Goal: Information Seeking & Learning: Compare options

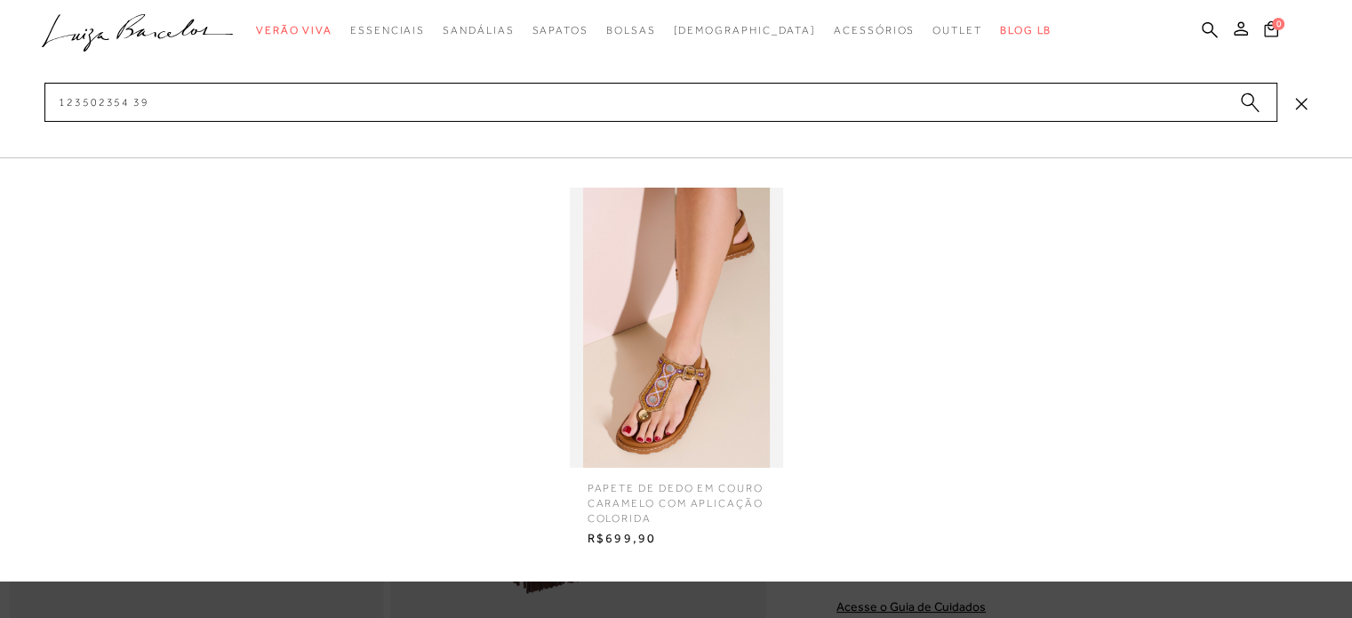
type input "12350235439"
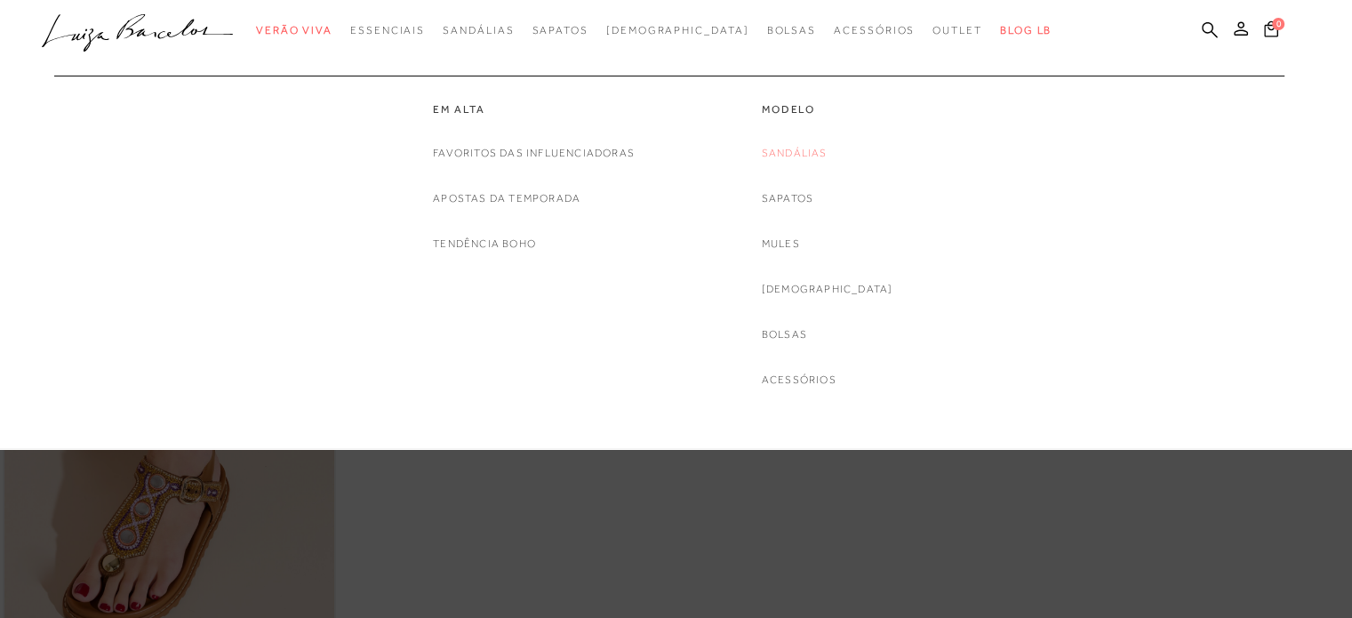
click at [814, 149] on link "Sandálias" at bounding box center [795, 153] width 66 height 19
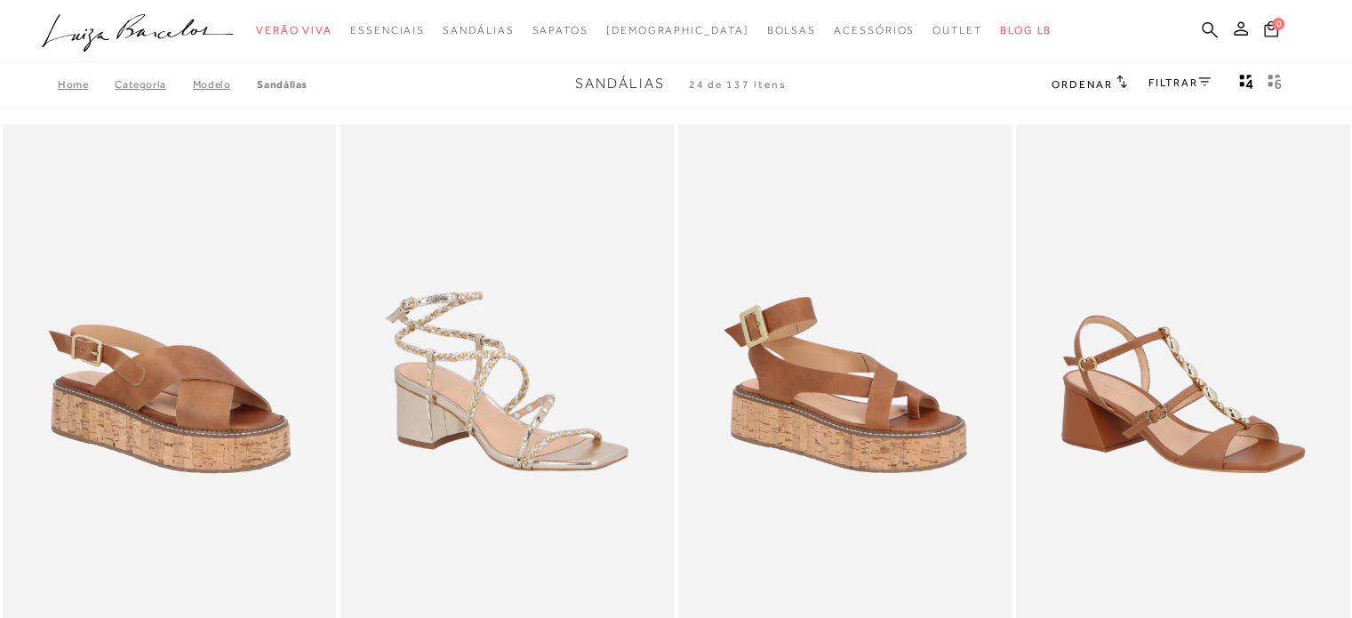
click at [1202, 29] on icon at bounding box center [1210, 29] width 16 height 17
paste input "1368000811"
type input "1368000811"
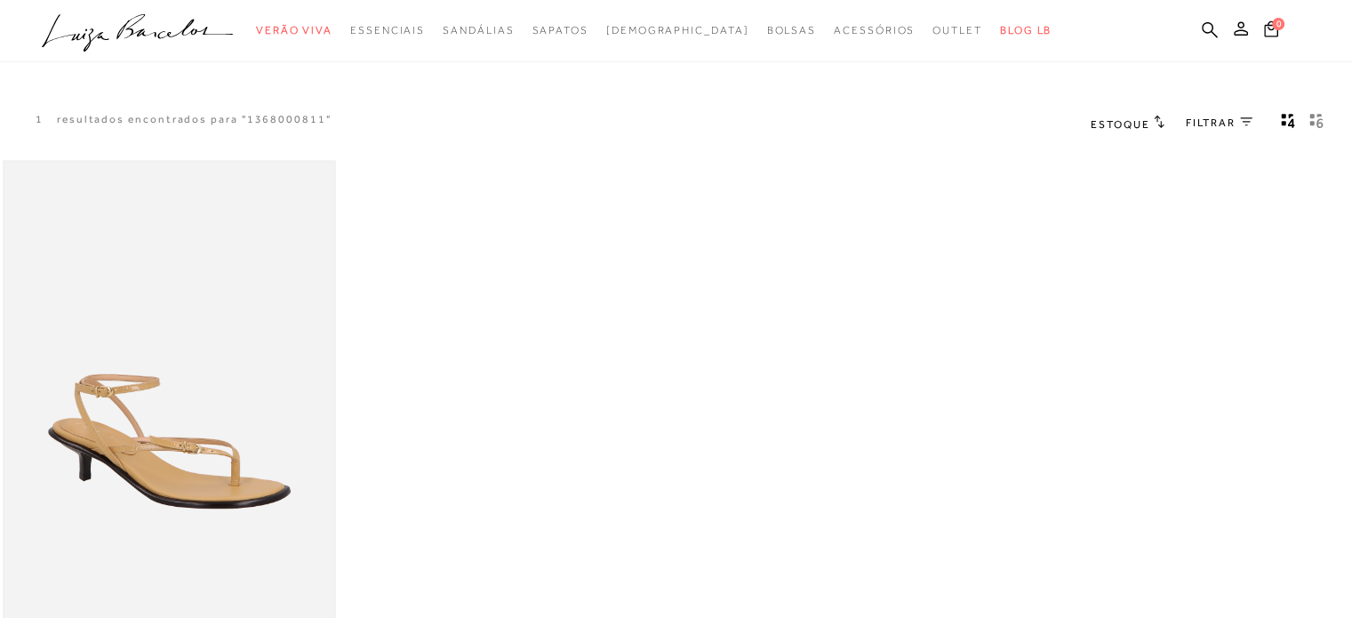
click at [160, 248] on img at bounding box center [169, 410] width 330 height 495
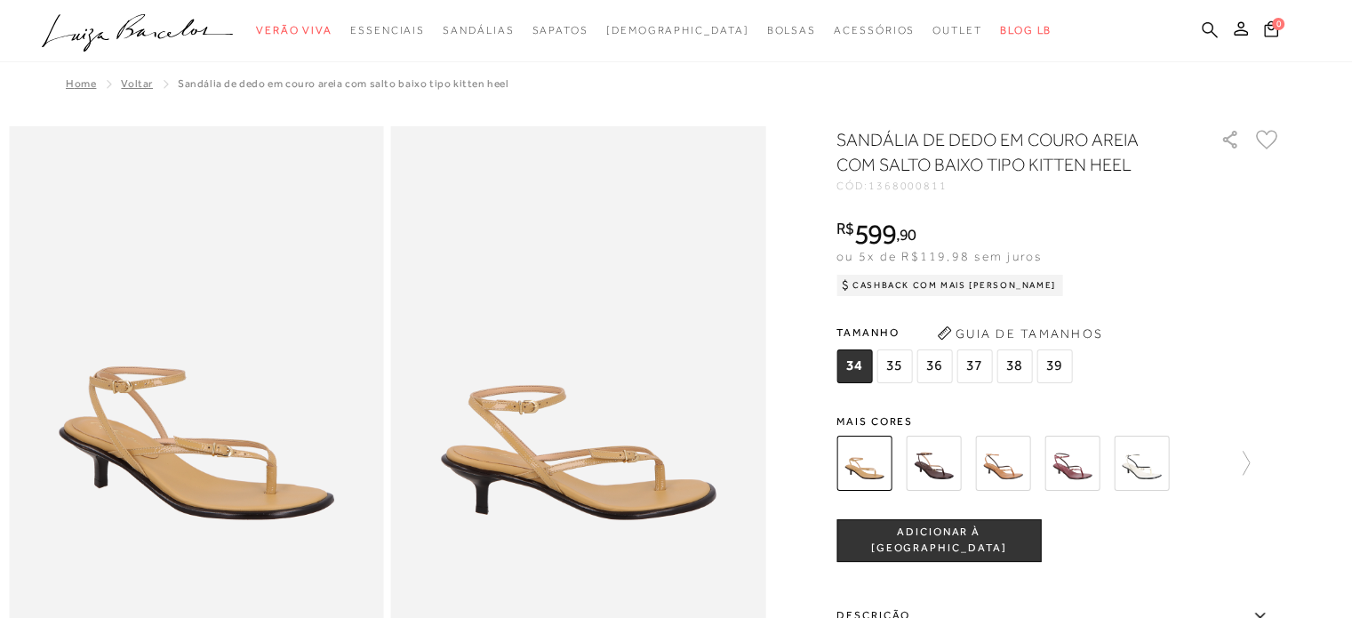
click at [1205, 28] on icon at bounding box center [1210, 29] width 16 height 17
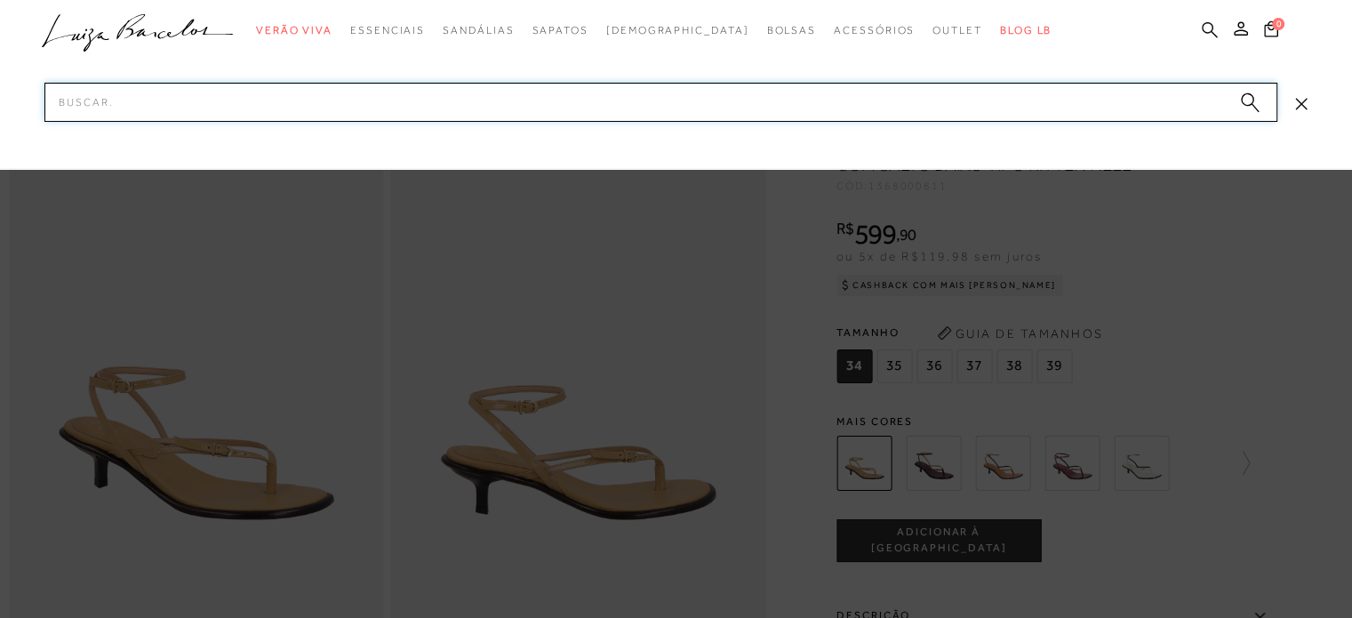
paste input "130100565"
type input "130100565"
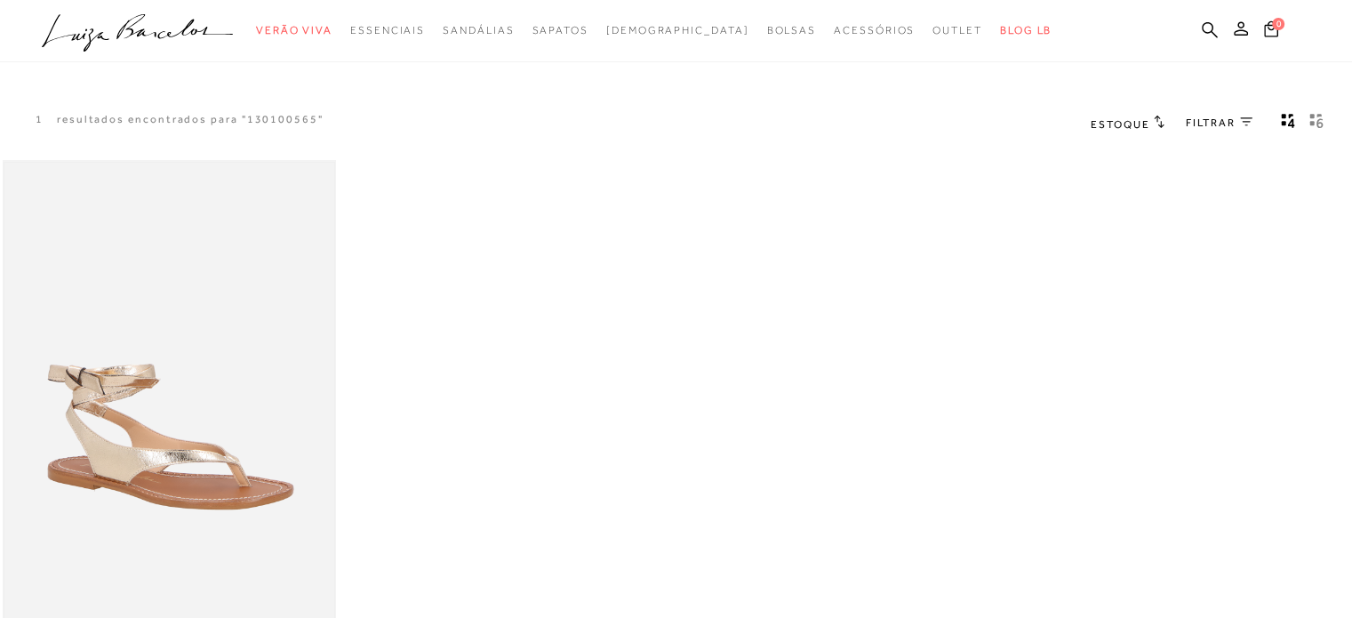
click at [206, 457] on img at bounding box center [169, 410] width 330 height 495
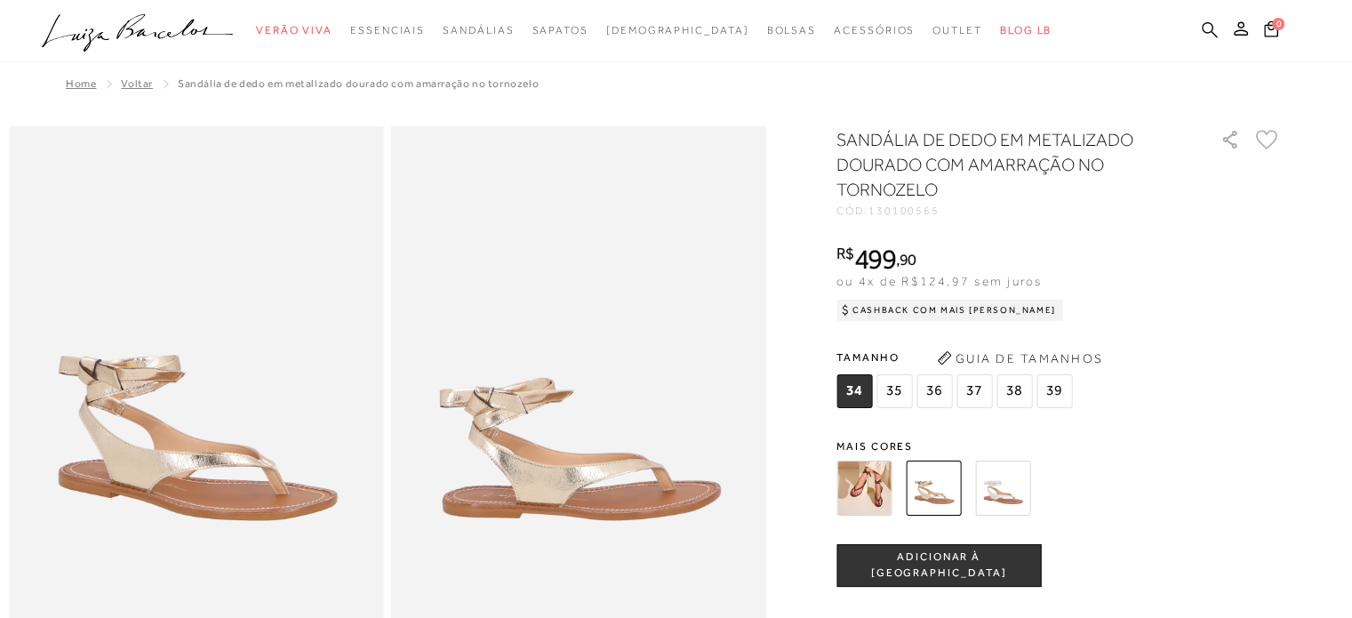
click at [1210, 24] on icon at bounding box center [1210, 29] width 16 height 16
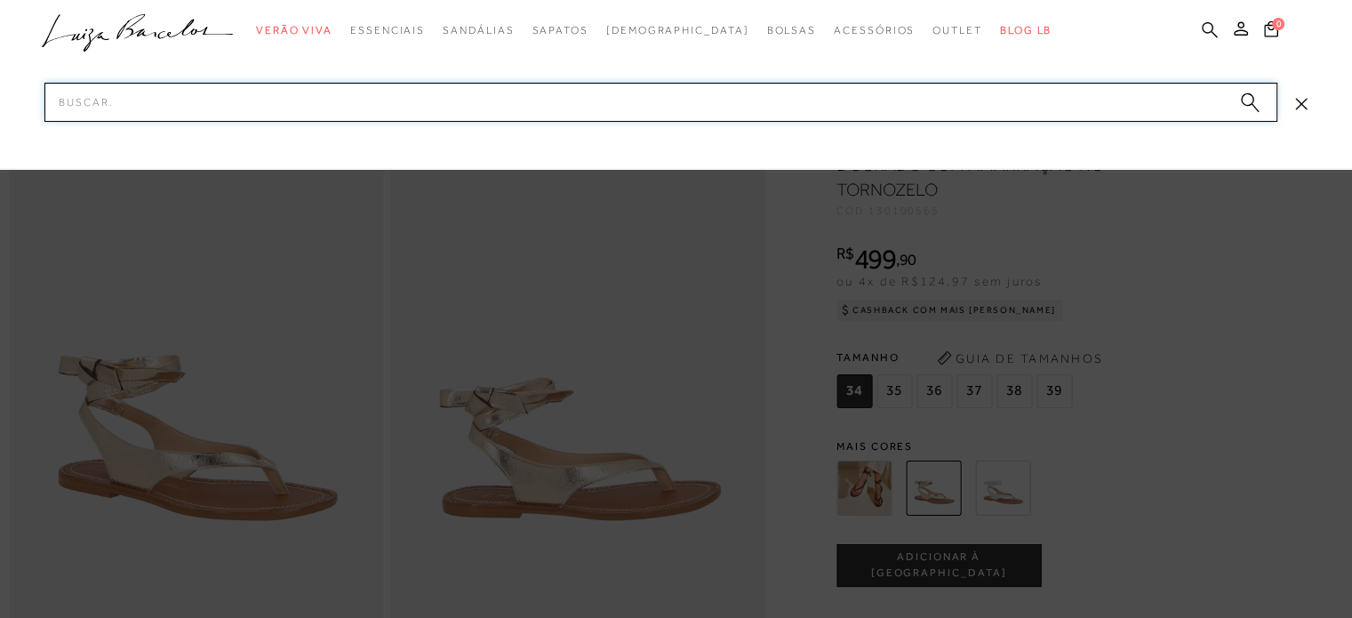
paste input "136800331"
type input "136800331"
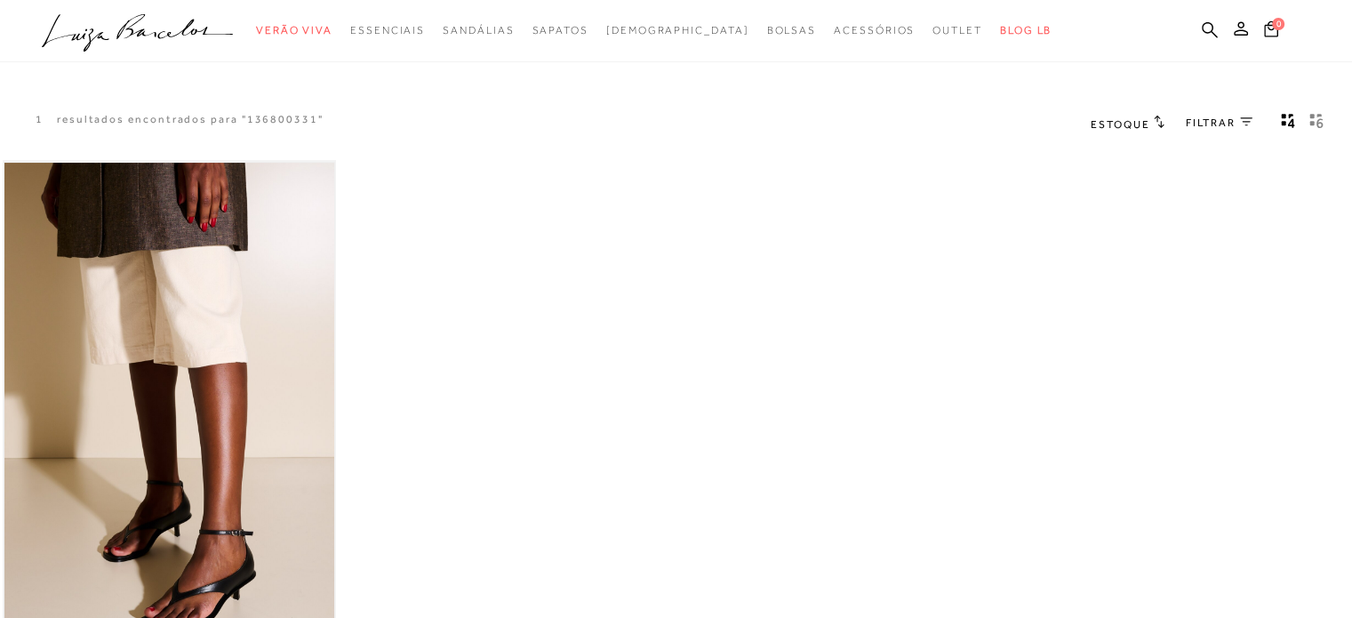
click at [226, 406] on img at bounding box center [169, 410] width 330 height 495
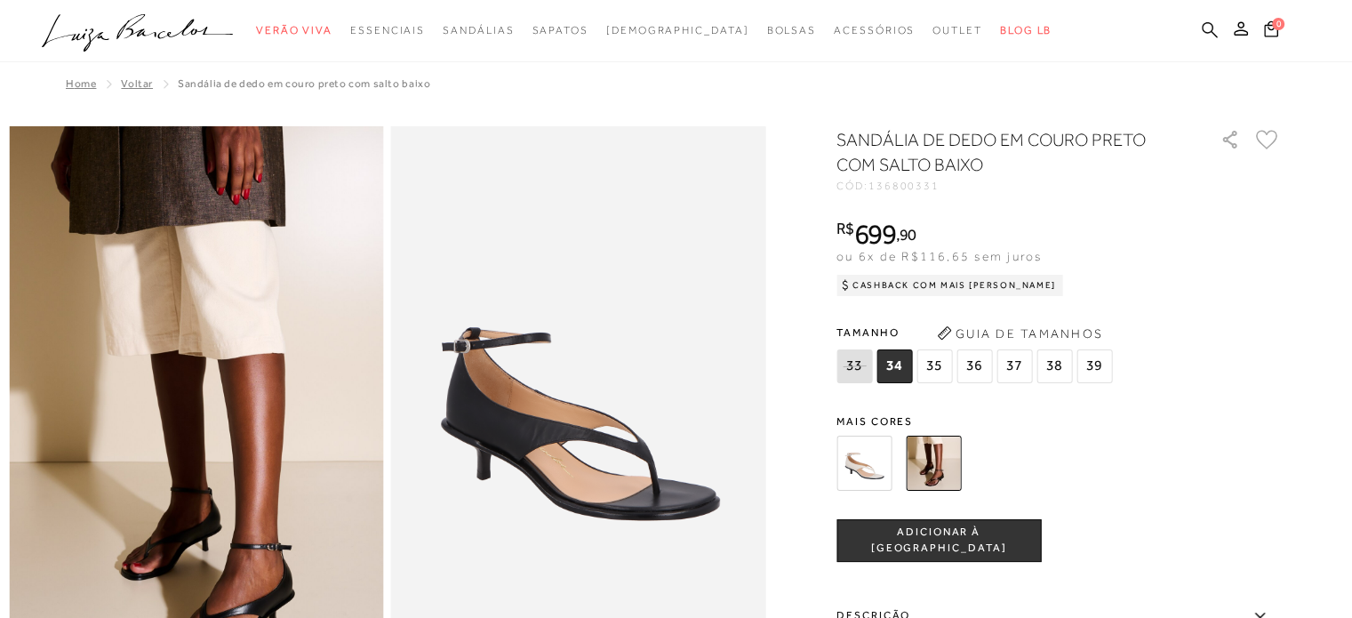
click at [1206, 28] on icon at bounding box center [1210, 29] width 16 height 17
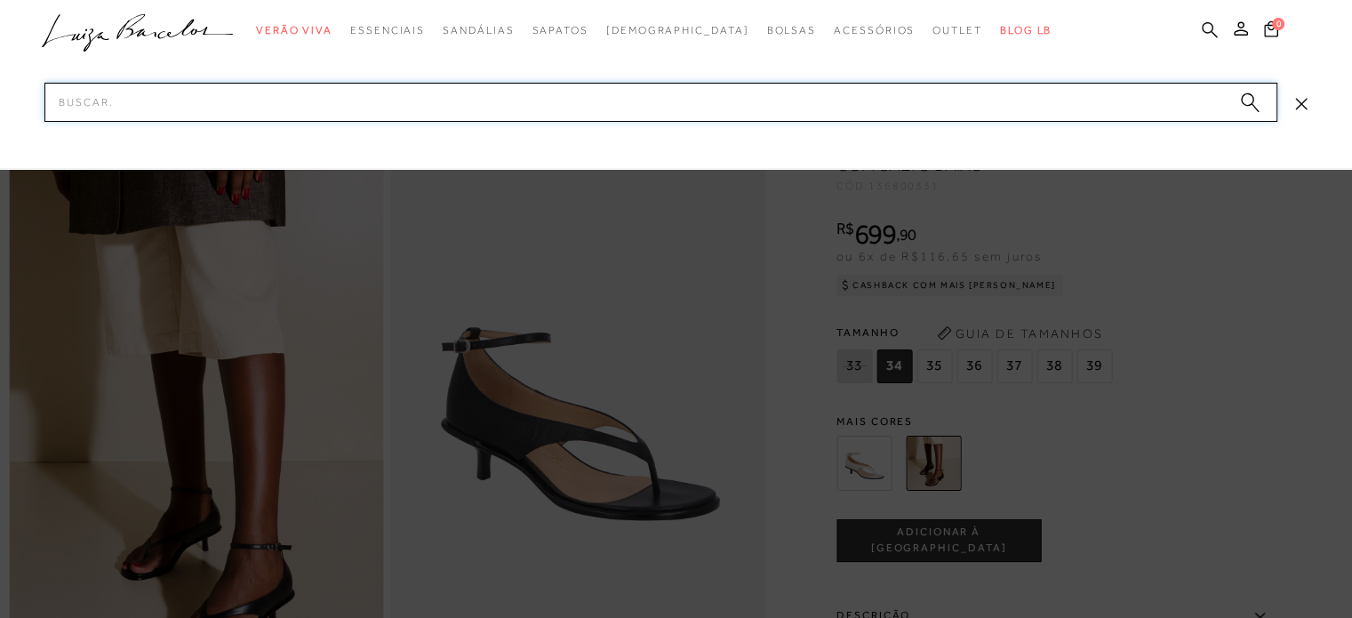
paste input "134000391"
type input "134000391"
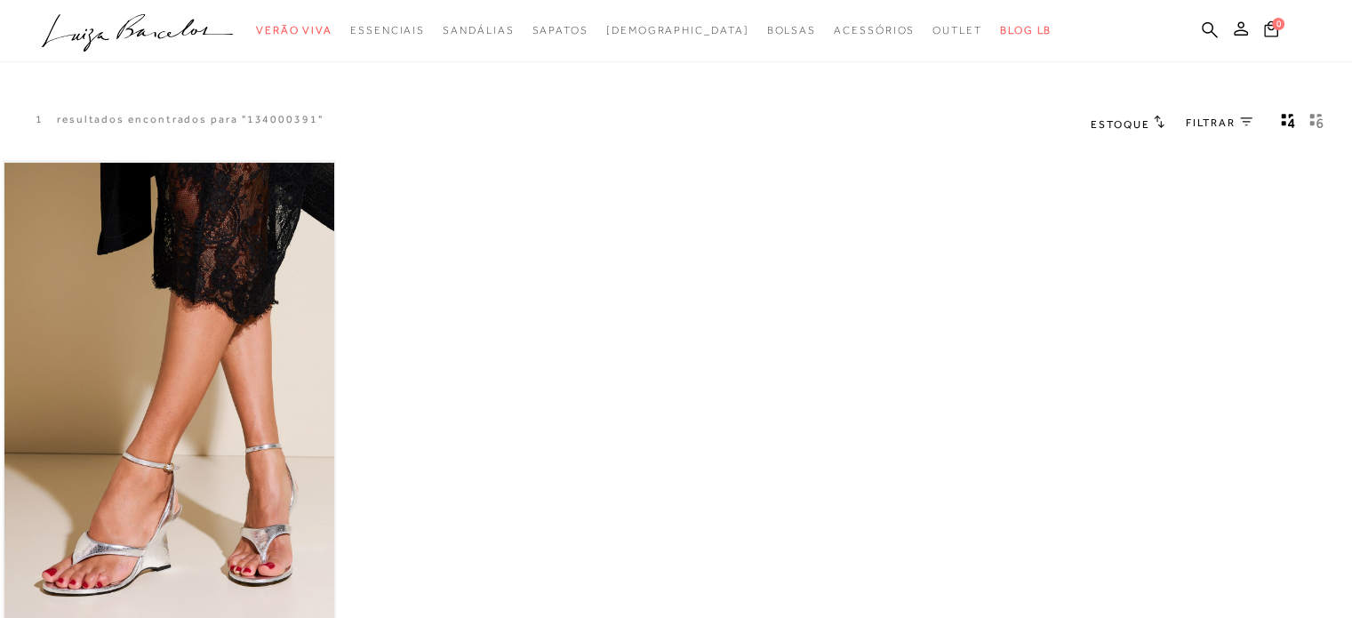
click at [178, 464] on img at bounding box center [169, 410] width 330 height 495
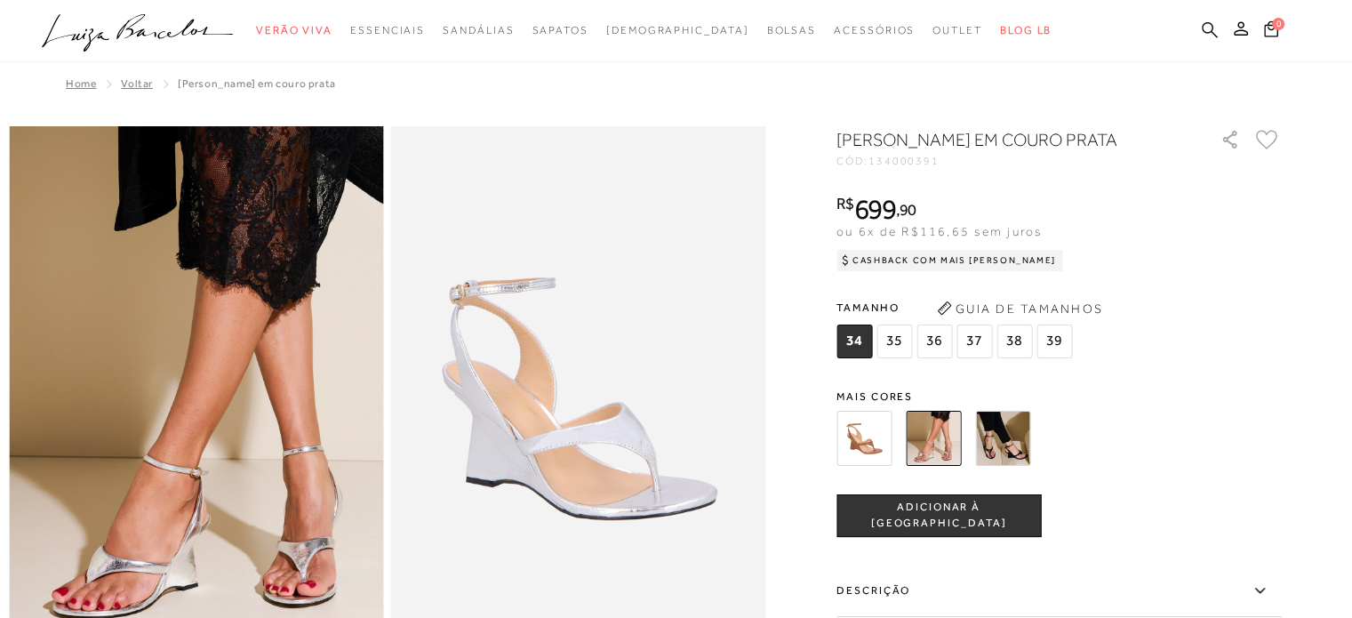
click at [1212, 26] on icon at bounding box center [1210, 29] width 16 height 16
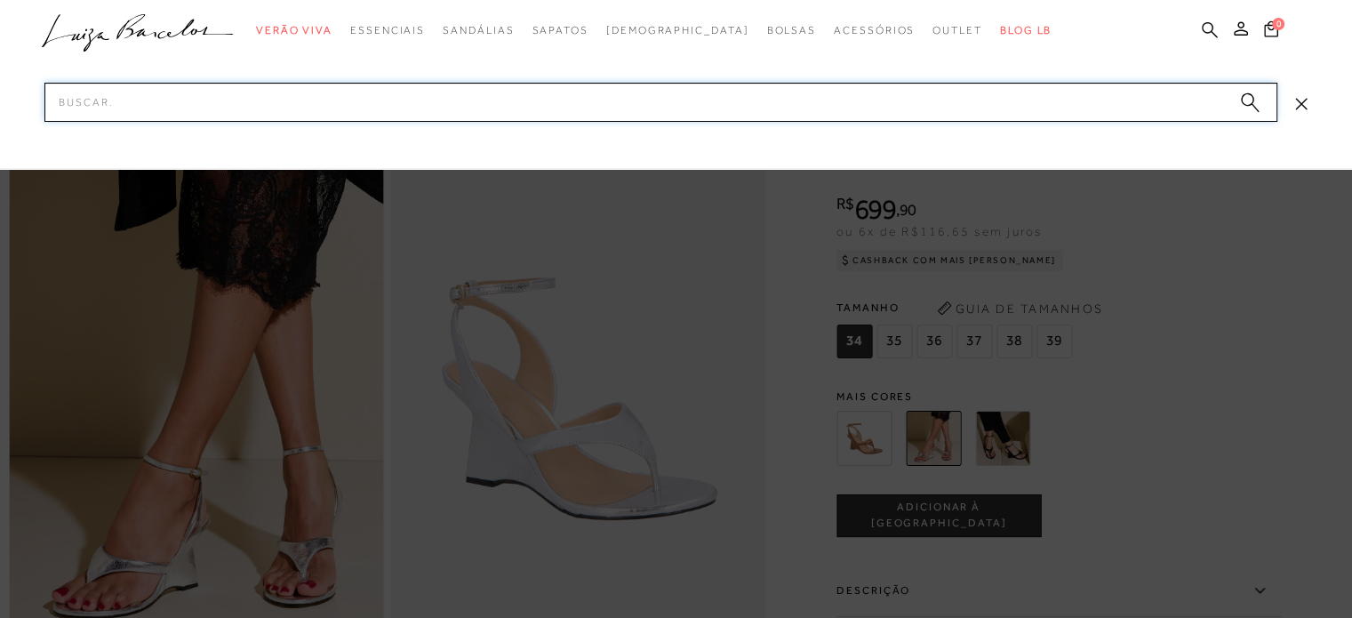
paste input "138500301"
type input "138500301"
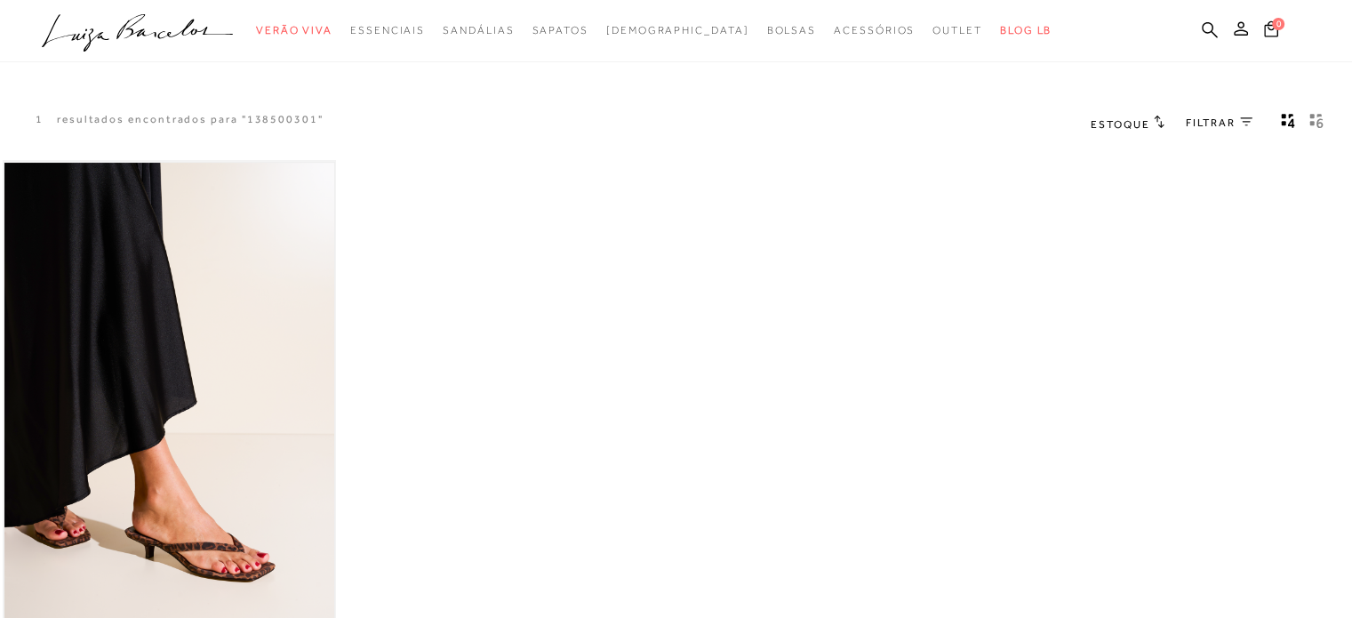
click at [150, 354] on img at bounding box center [169, 410] width 330 height 495
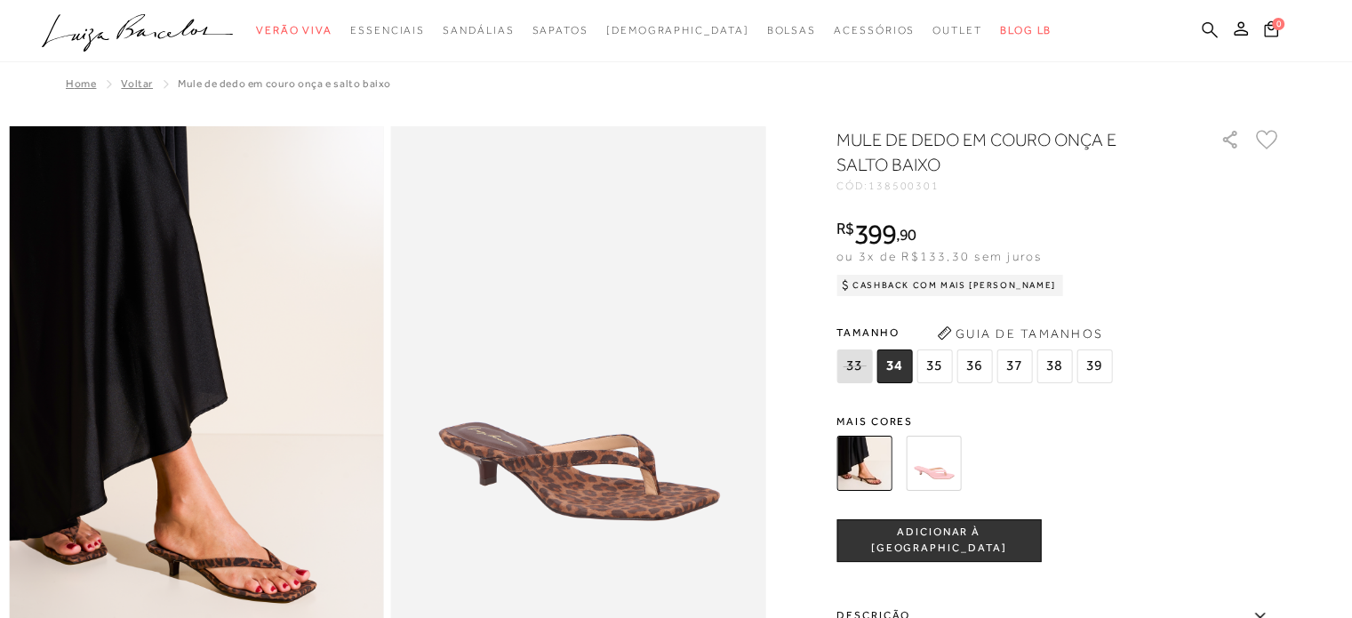
click at [1209, 24] on icon at bounding box center [1210, 29] width 16 height 17
paste input "131301303"
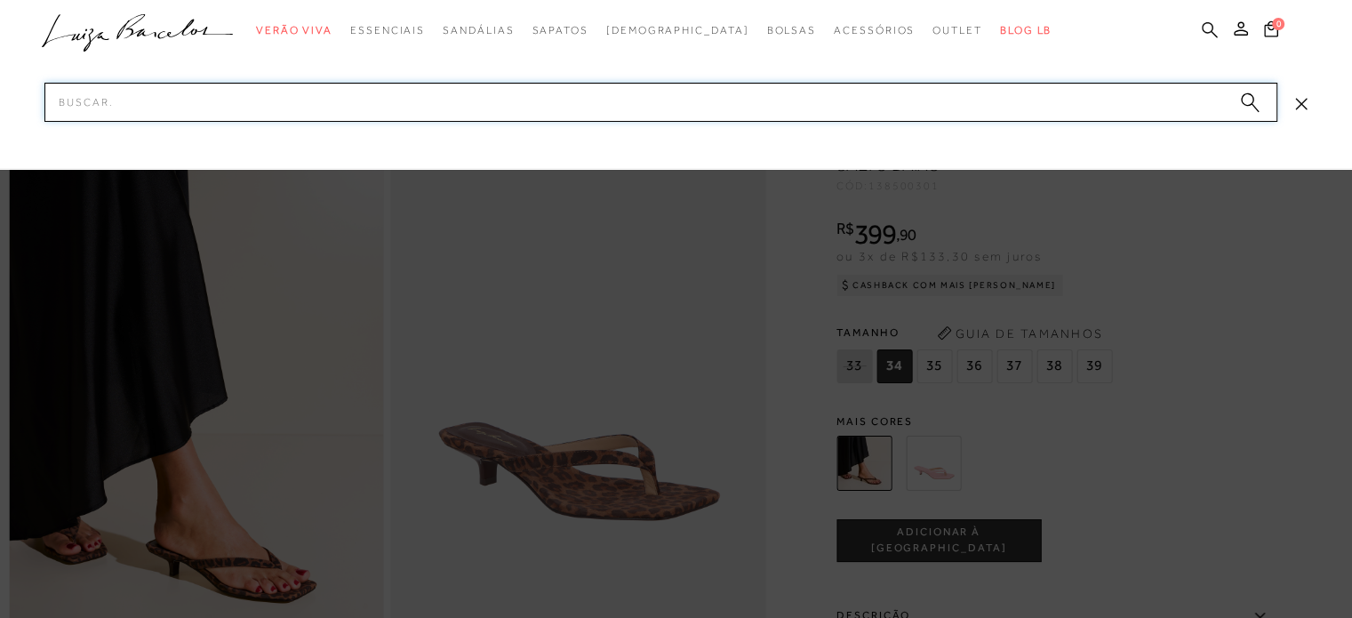
type input "131301303"
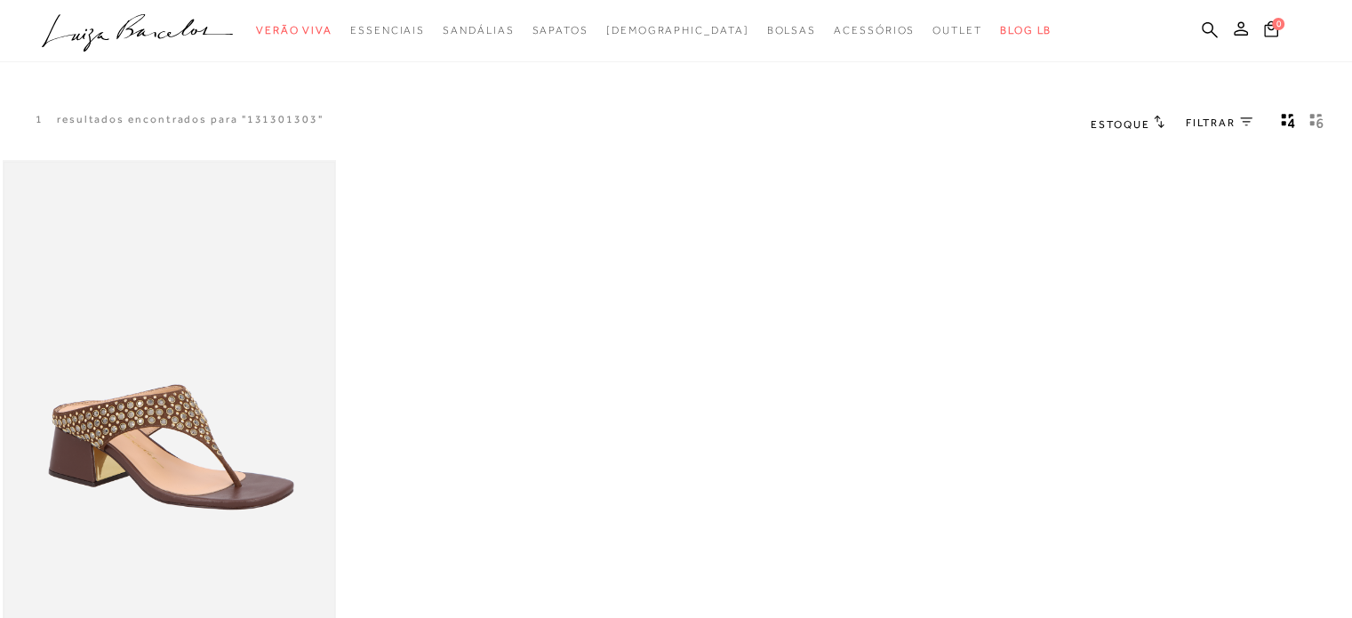
click at [306, 404] on img at bounding box center [169, 410] width 330 height 495
